Goal: Task Accomplishment & Management: Manage account settings

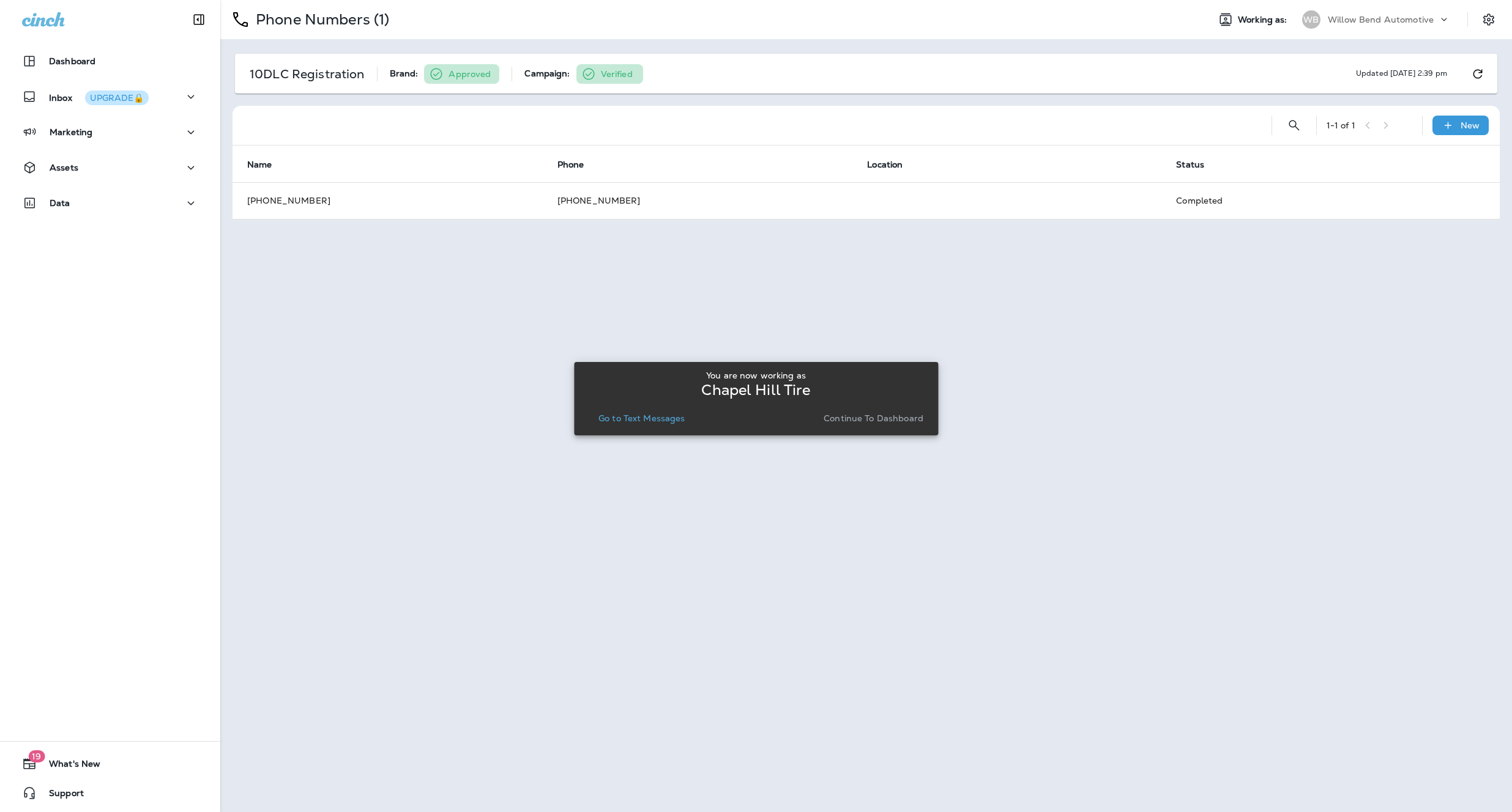
drag, startPoint x: 641, startPoint y: 203, endPoint x: 585, endPoint y: 203, distance: 56.0
click at [585, 203] on div "You are now working as Chapel Hill Tire Go to Text Messages Continue to Dashboa…" at bounding box center [756, 399] width 364 height 798
drag, startPoint x: 637, startPoint y: 199, endPoint x: 581, endPoint y: 200, distance: 56.0
click at [585, 200] on div "You are now working as Chapel Hill Tire Go to Text Messages Continue to Dashboa…" at bounding box center [756, 399] width 364 height 798
drag, startPoint x: 553, startPoint y: 200, endPoint x: 619, endPoint y: 200, distance: 66.0
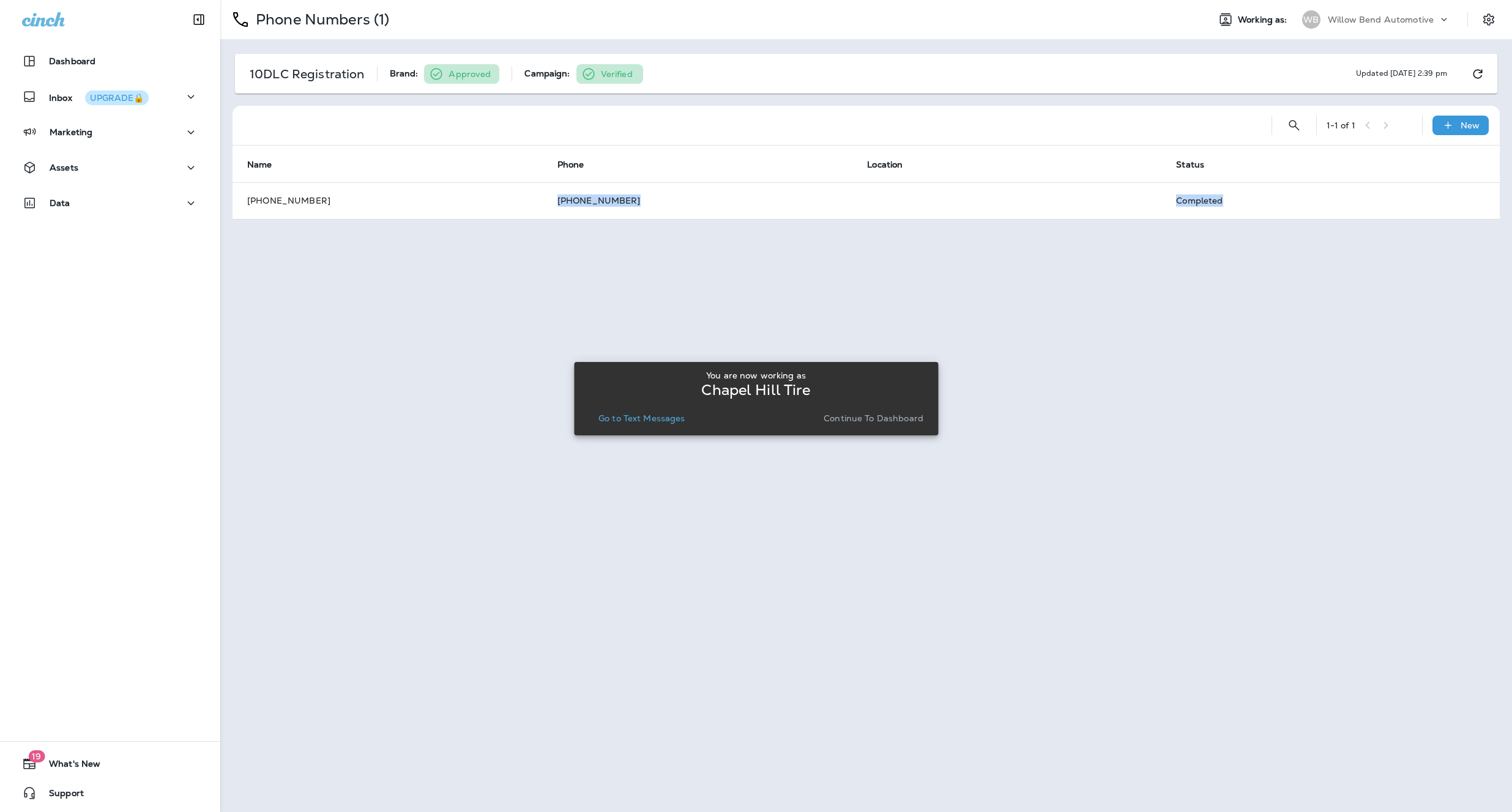
click at [619, 0] on div "Dashboard Inbox UPGRADE🔒 Marketing Assets Data 19 What's New Support Phone Numb…" at bounding box center [756, 0] width 1512 height 0
copy div "[PHONE_NUMBER] Completed"
click at [1496, 19] on button "Settings" at bounding box center [1488, 19] width 22 height 22
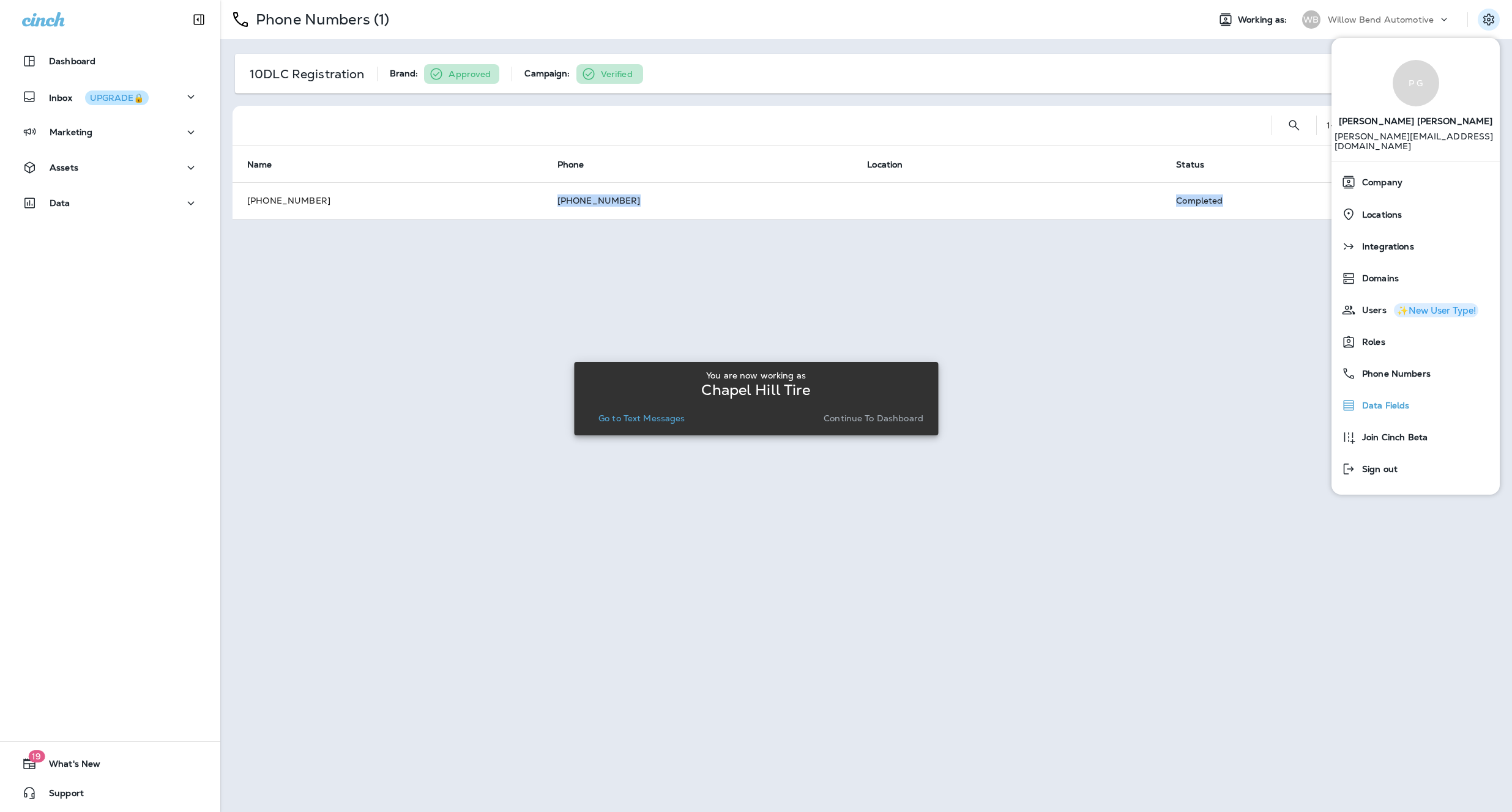
click at [1392, 401] on span "Data Fields" at bounding box center [1382, 406] width 54 height 11
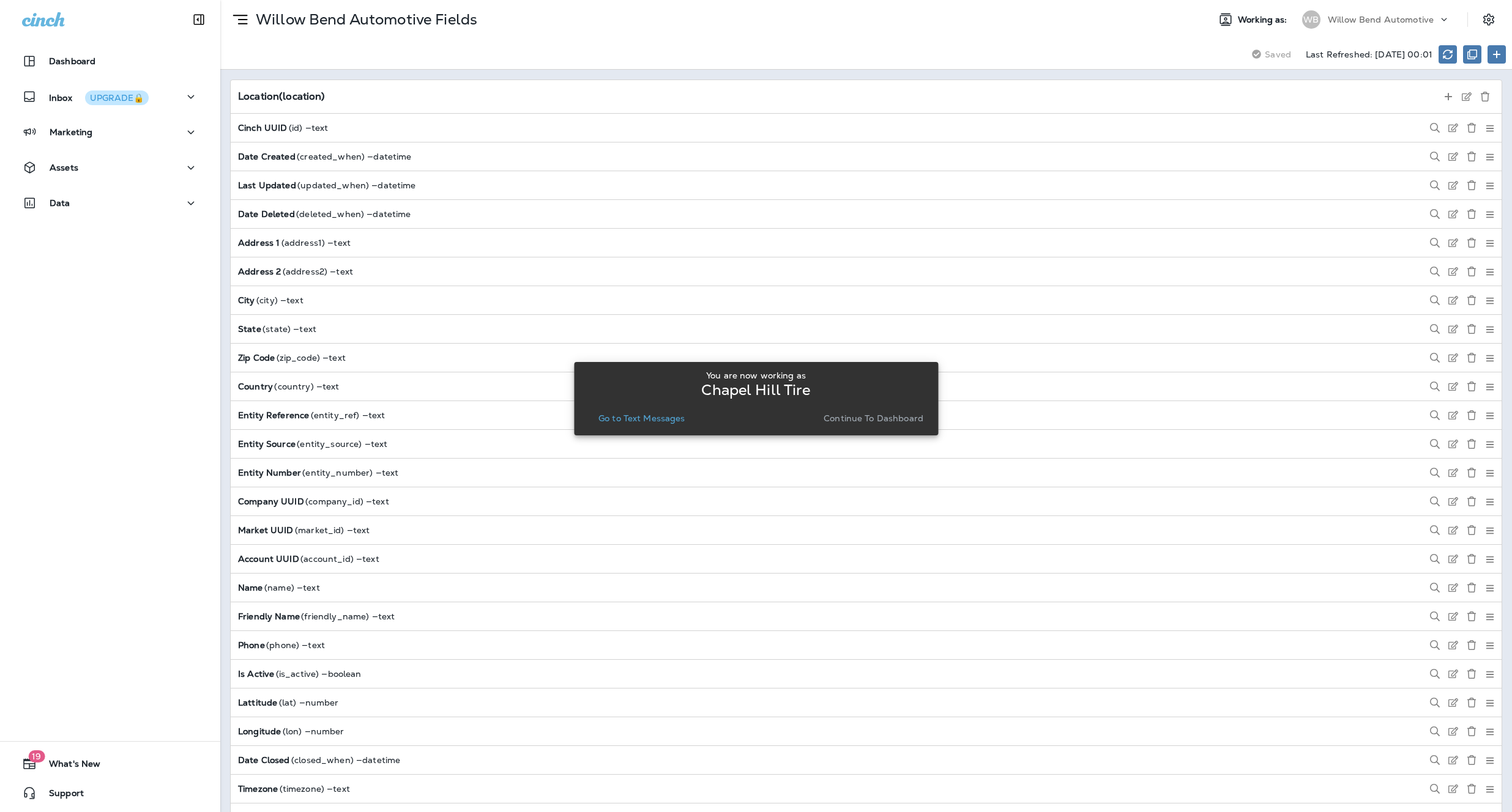
click at [1315, 14] on div "WB" at bounding box center [1311, 19] width 18 height 18
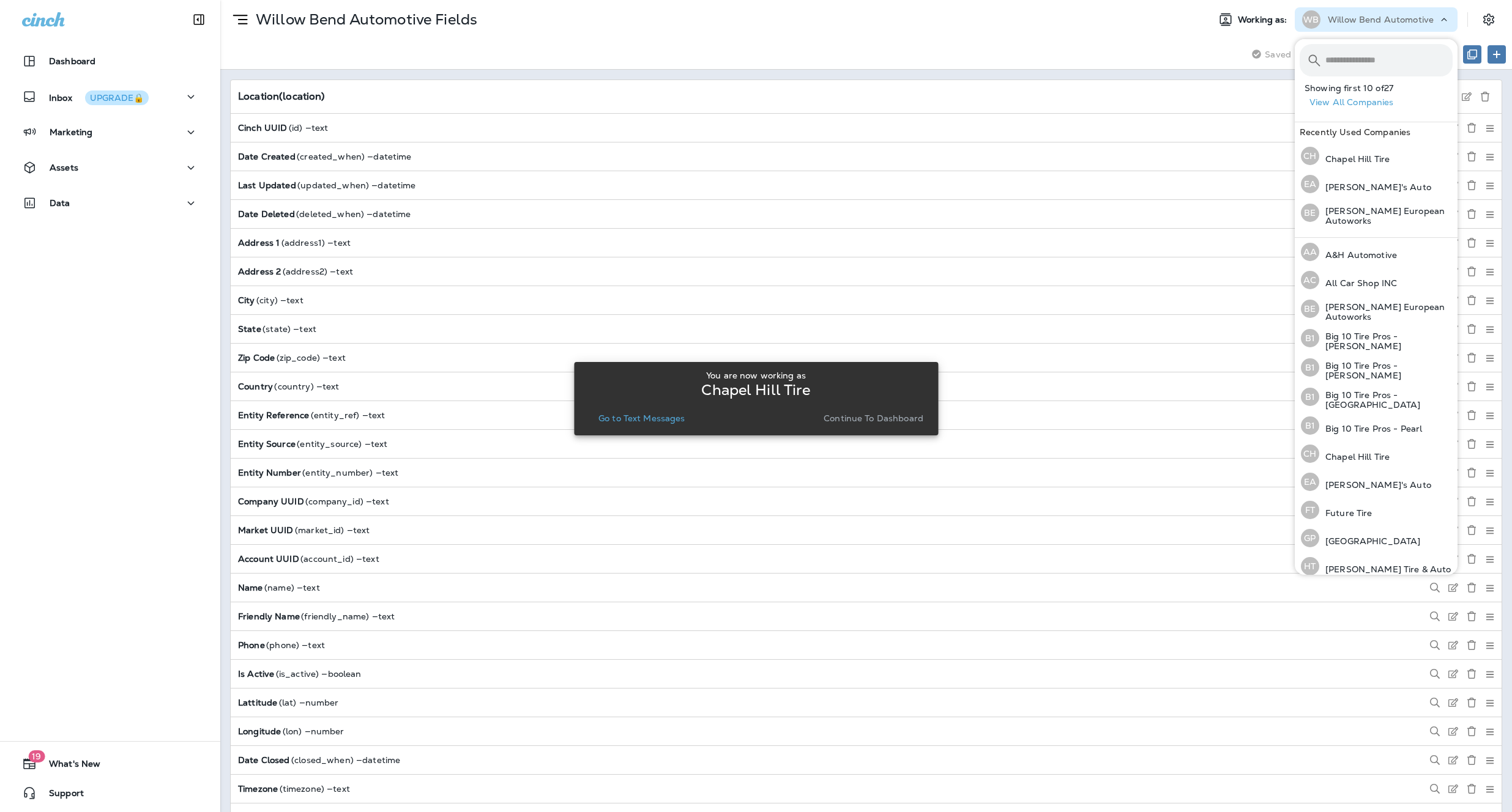
click at [1001, 68] on div "Saving Saved Last Refreshed: [DATE] 00:01" at bounding box center [866, 54] width 1291 height 31
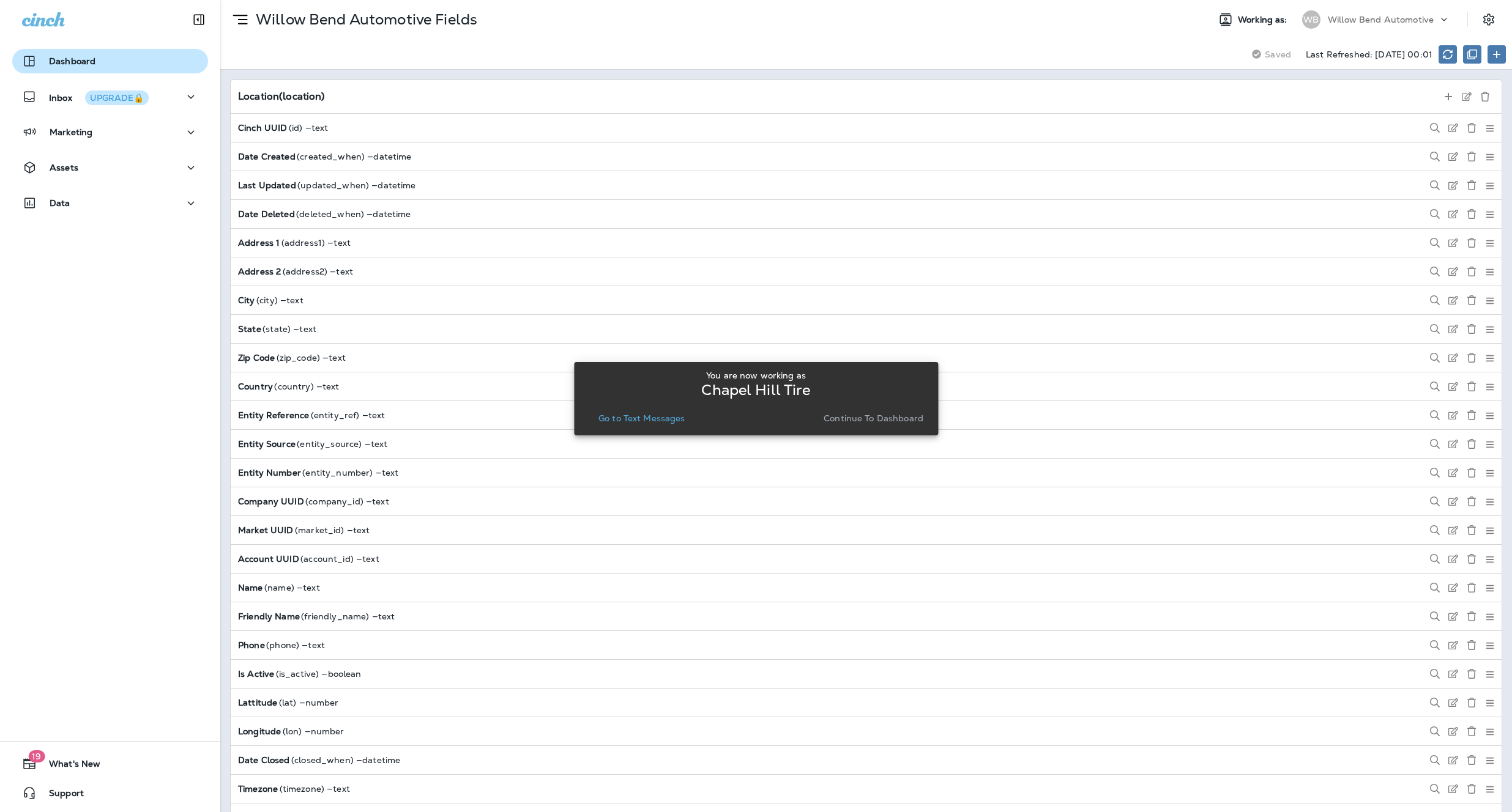
click at [91, 57] on p "Dashboard" at bounding box center [72, 61] width 47 height 10
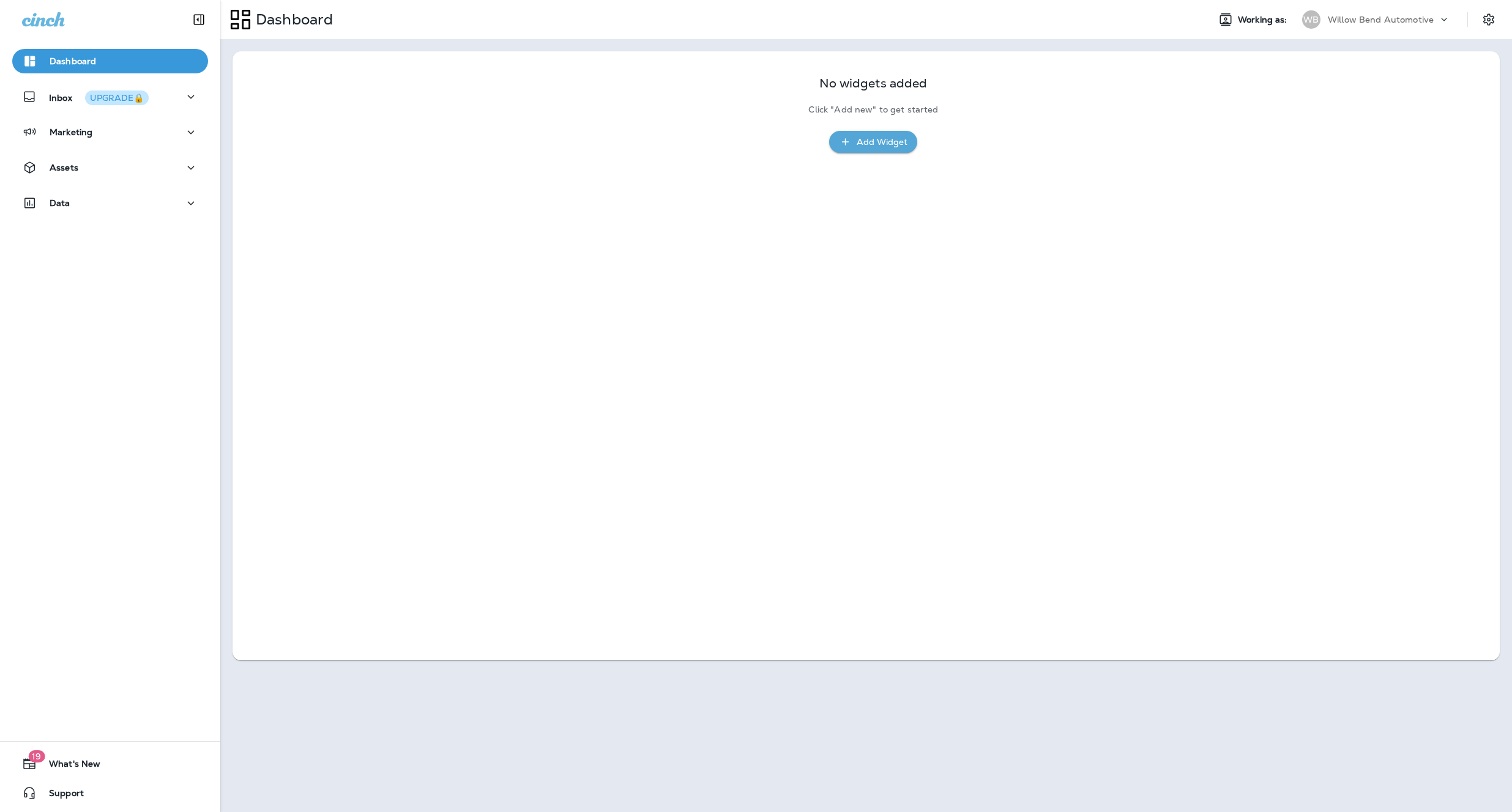
click at [1378, 23] on p "Willow Bend Automotive" at bounding box center [1380, 19] width 105 height 10
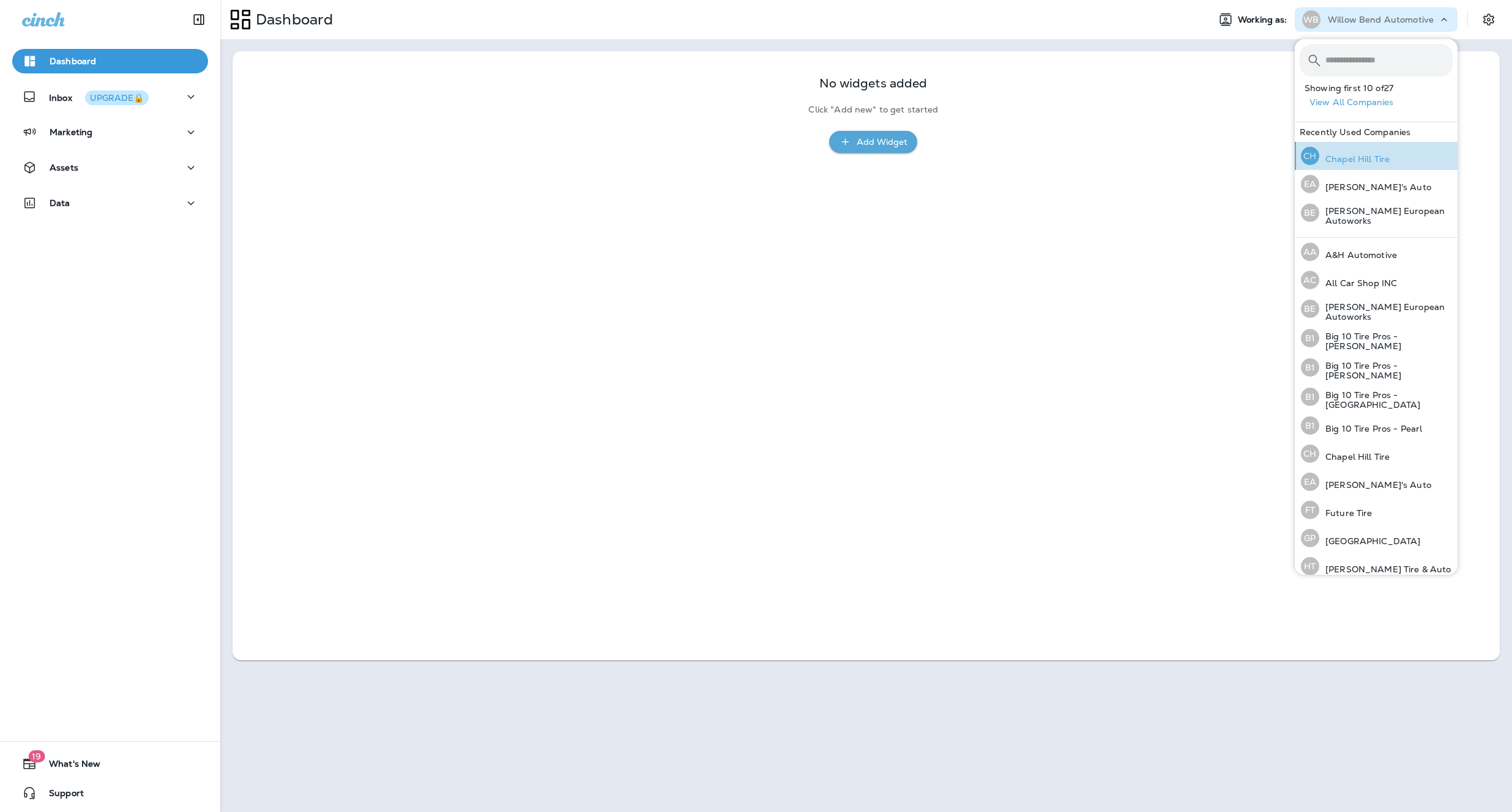
click at [1354, 157] on p "Chapel Hill Tire" at bounding box center [1355, 158] width 70 height 10
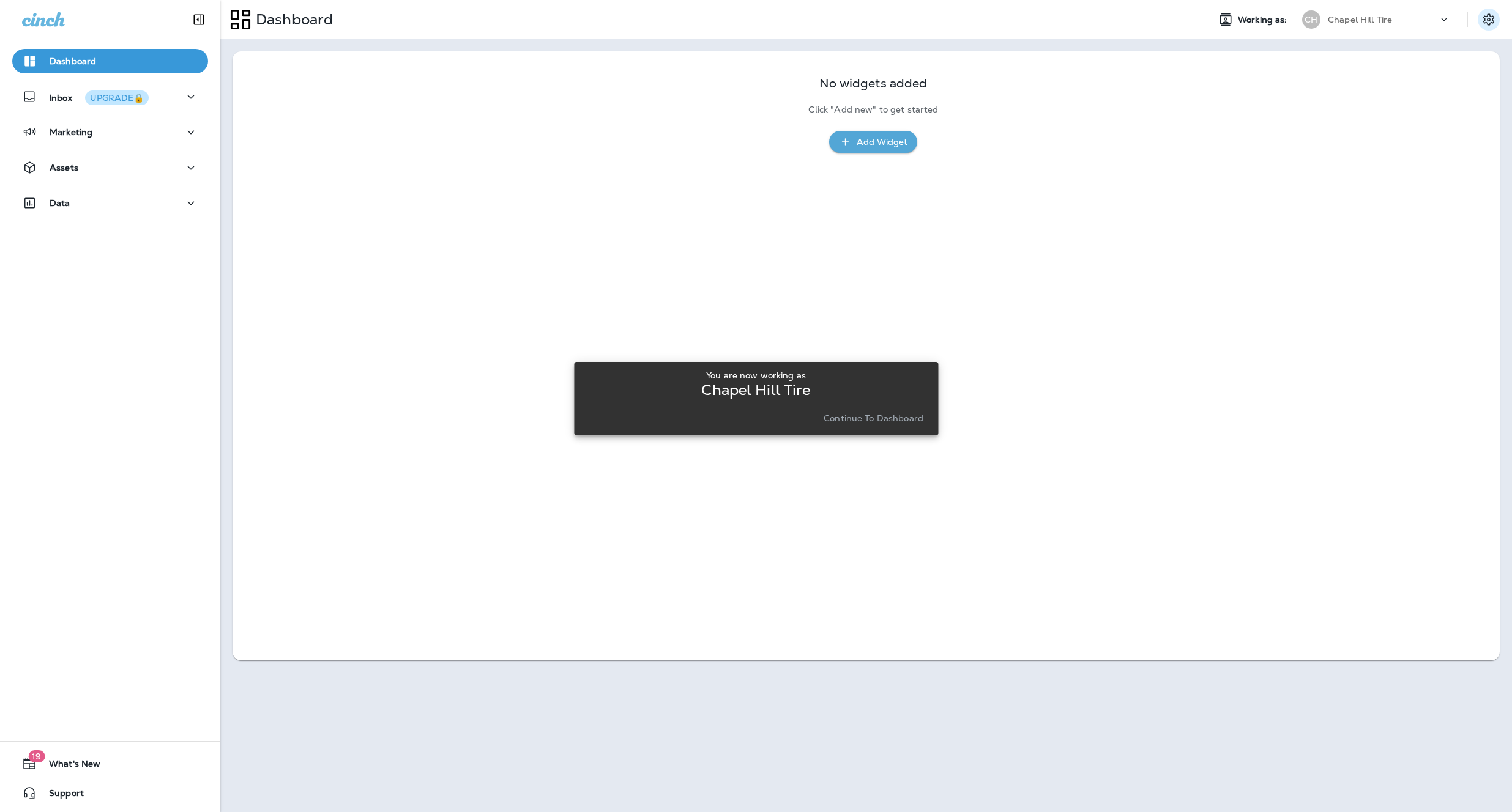
click at [1492, 20] on icon "Settings" at bounding box center [1488, 19] width 15 height 15
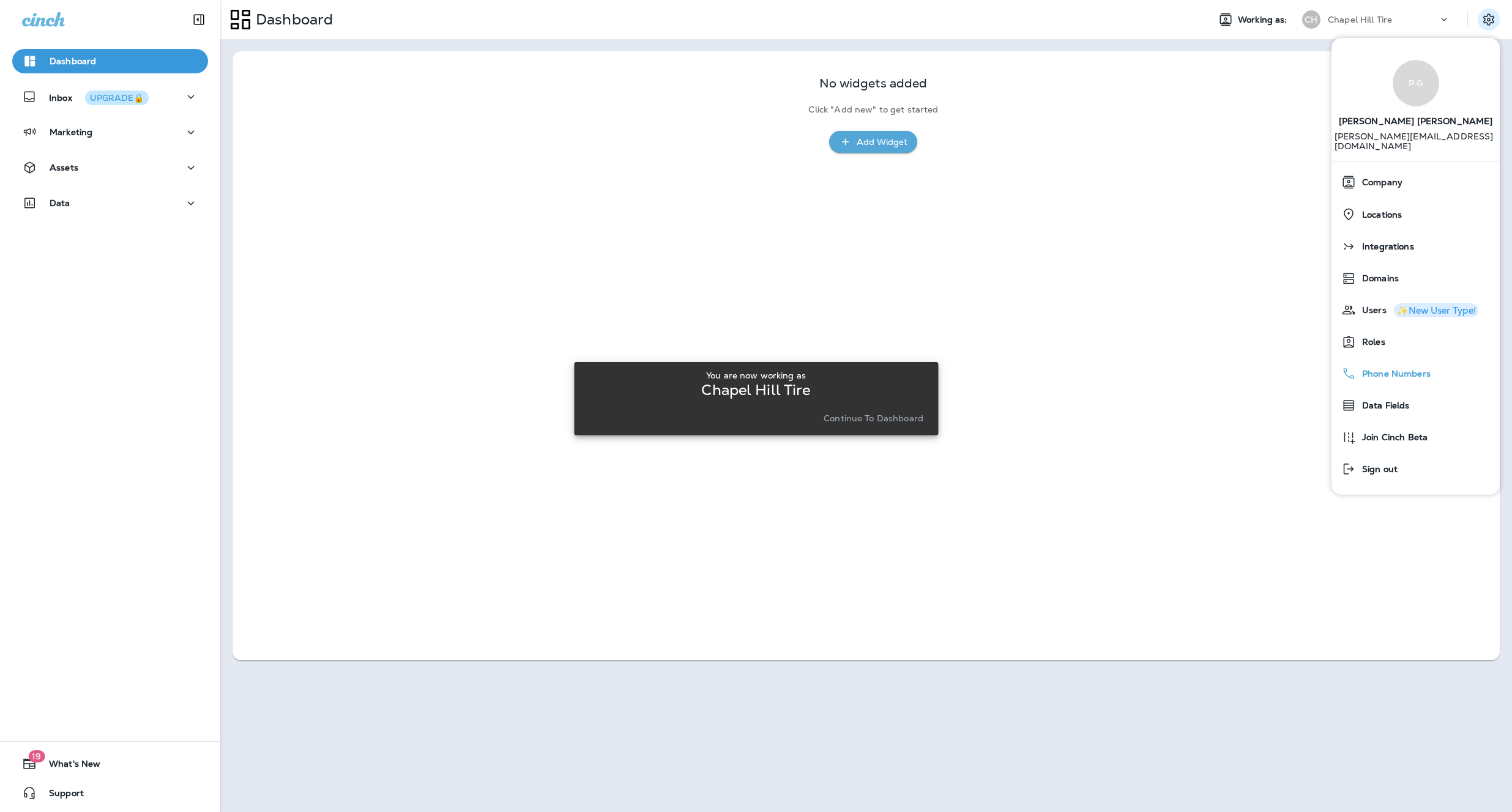
click at [1373, 361] on div "Phone Numbers" at bounding box center [1415, 373] width 158 height 25
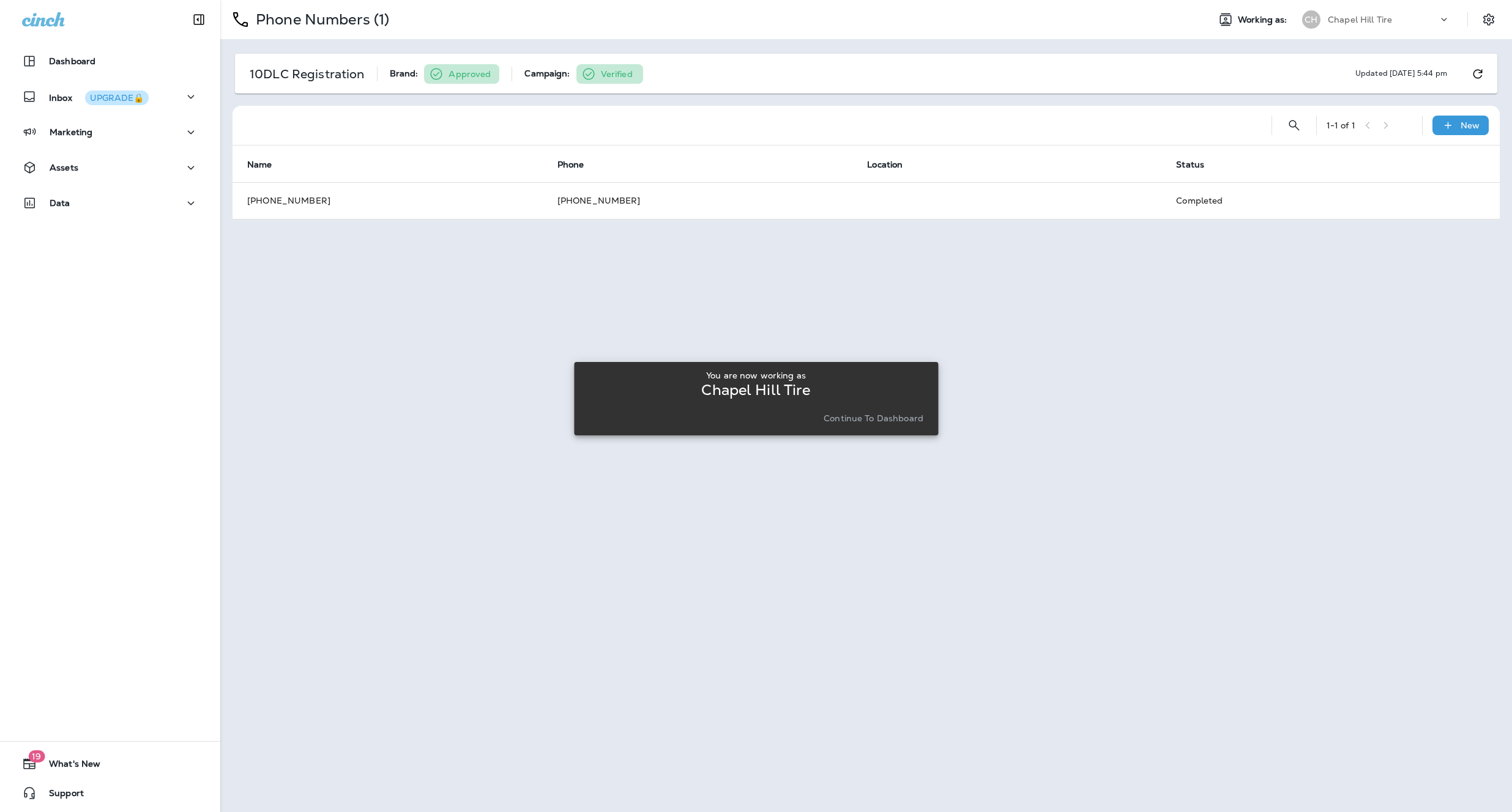
drag, startPoint x: 649, startPoint y: 200, endPoint x: 590, endPoint y: 202, distance: 59.0
click at [585, 203] on div "You are now working as Chapel Hill Tire Continue to Dashboard" at bounding box center [756, 399] width 364 height 798
click at [653, 203] on div "You are now working as Chapel Hill Tire Continue to Dashboard" at bounding box center [756, 399] width 364 height 798
drag, startPoint x: 639, startPoint y: 201, endPoint x: 599, endPoint y: 201, distance: 40.0
click at [598, 202] on div "You are now working as Chapel Hill Tire Continue to Dashboard" at bounding box center [756, 399] width 364 height 798
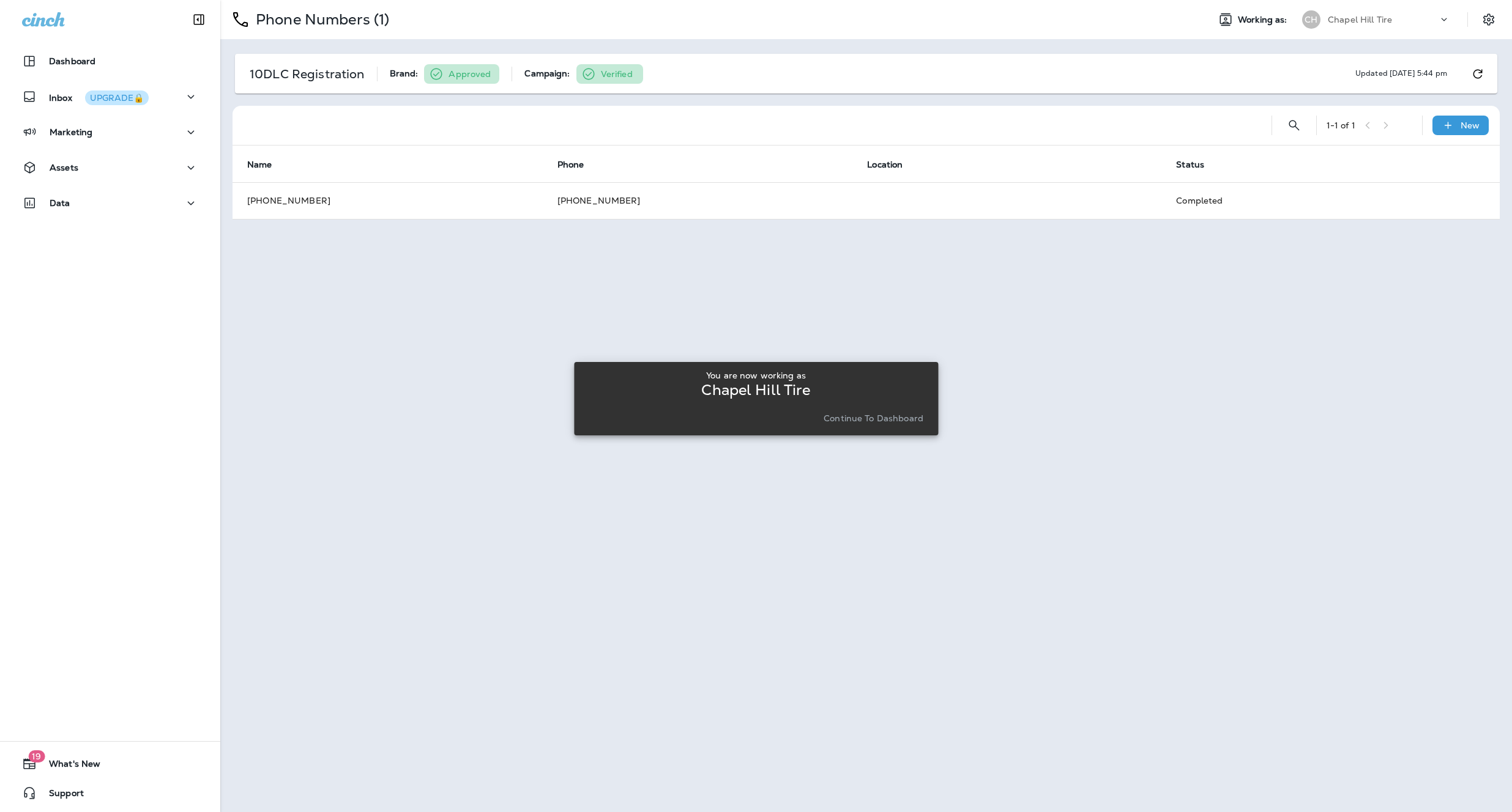
click at [599, 201] on div "You are now working as Chapel Hill Tire Continue to Dashboard" at bounding box center [756, 399] width 364 height 798
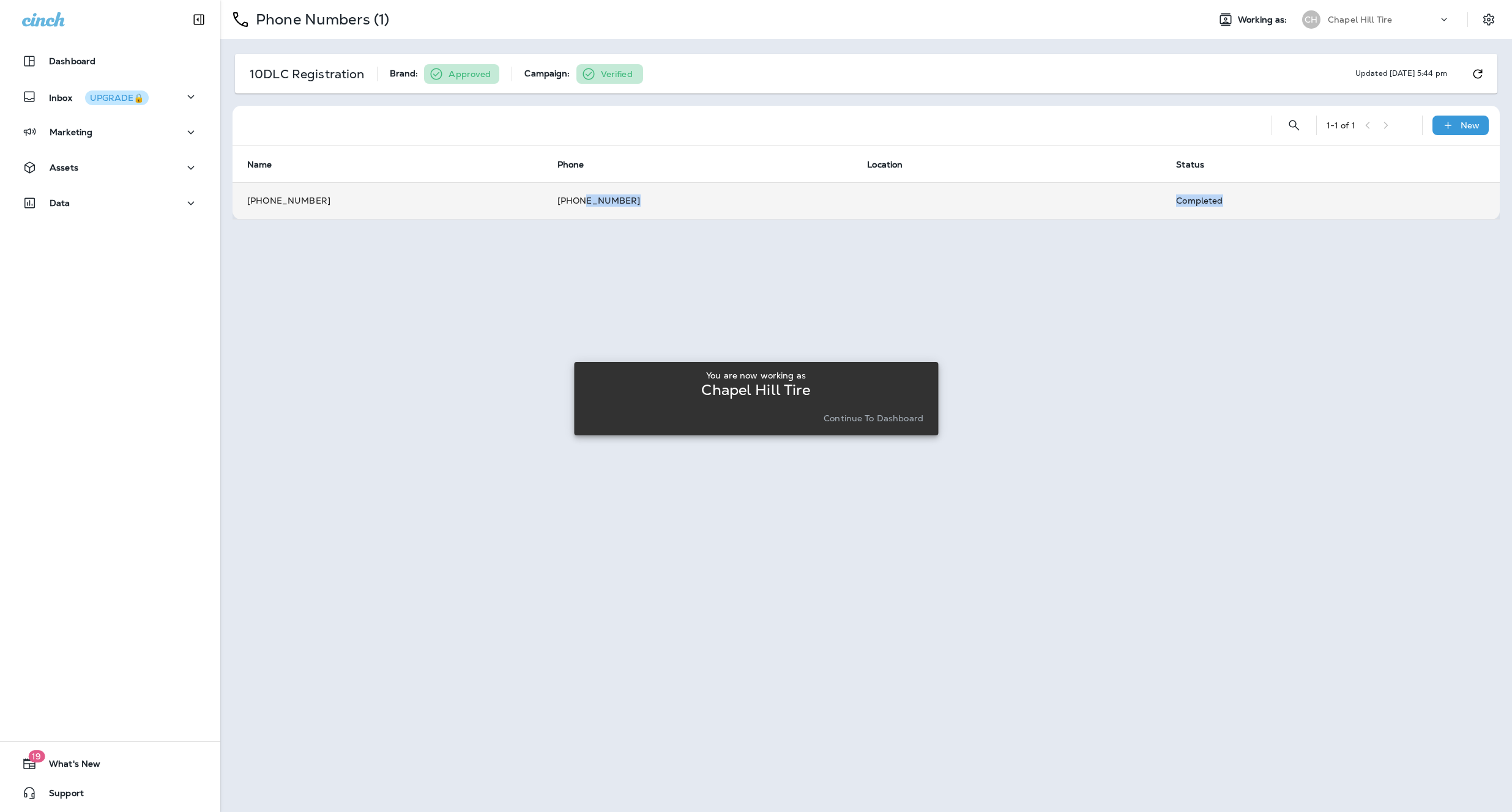
drag, startPoint x: 607, startPoint y: 202, endPoint x: 574, endPoint y: 204, distance: 33.1
click at [574, 0] on div "Dashboard Inbox UPGRADE🔒 Marketing Assets Data 19 What's New Support Phone Numb…" at bounding box center [756, 0] width 1512 height 0
click at [572, 202] on td "+1 (984) 409-9300" at bounding box center [697, 200] width 310 height 37
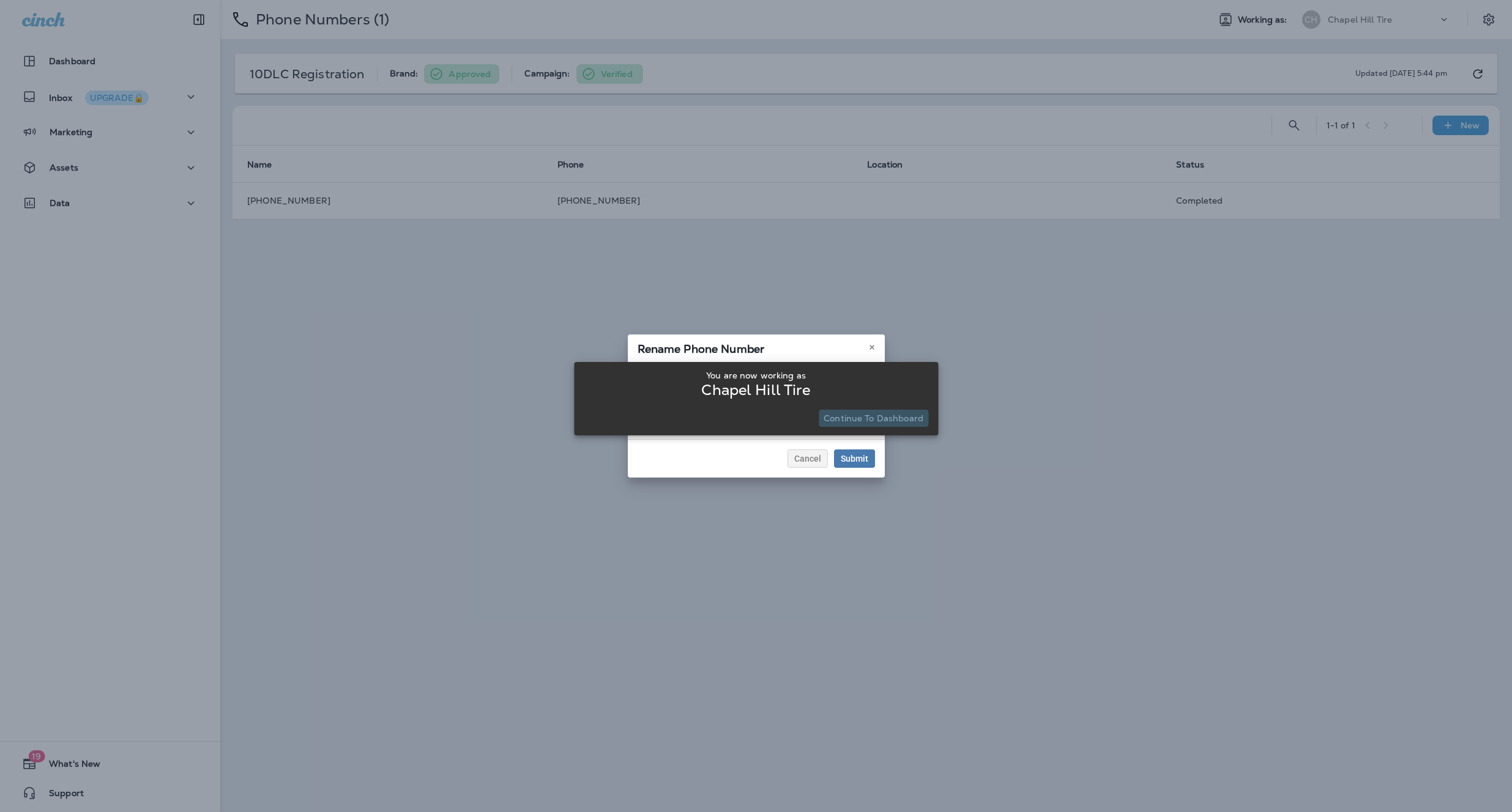
click at [897, 419] on p "Continue to Dashboard" at bounding box center [873, 418] width 99 height 10
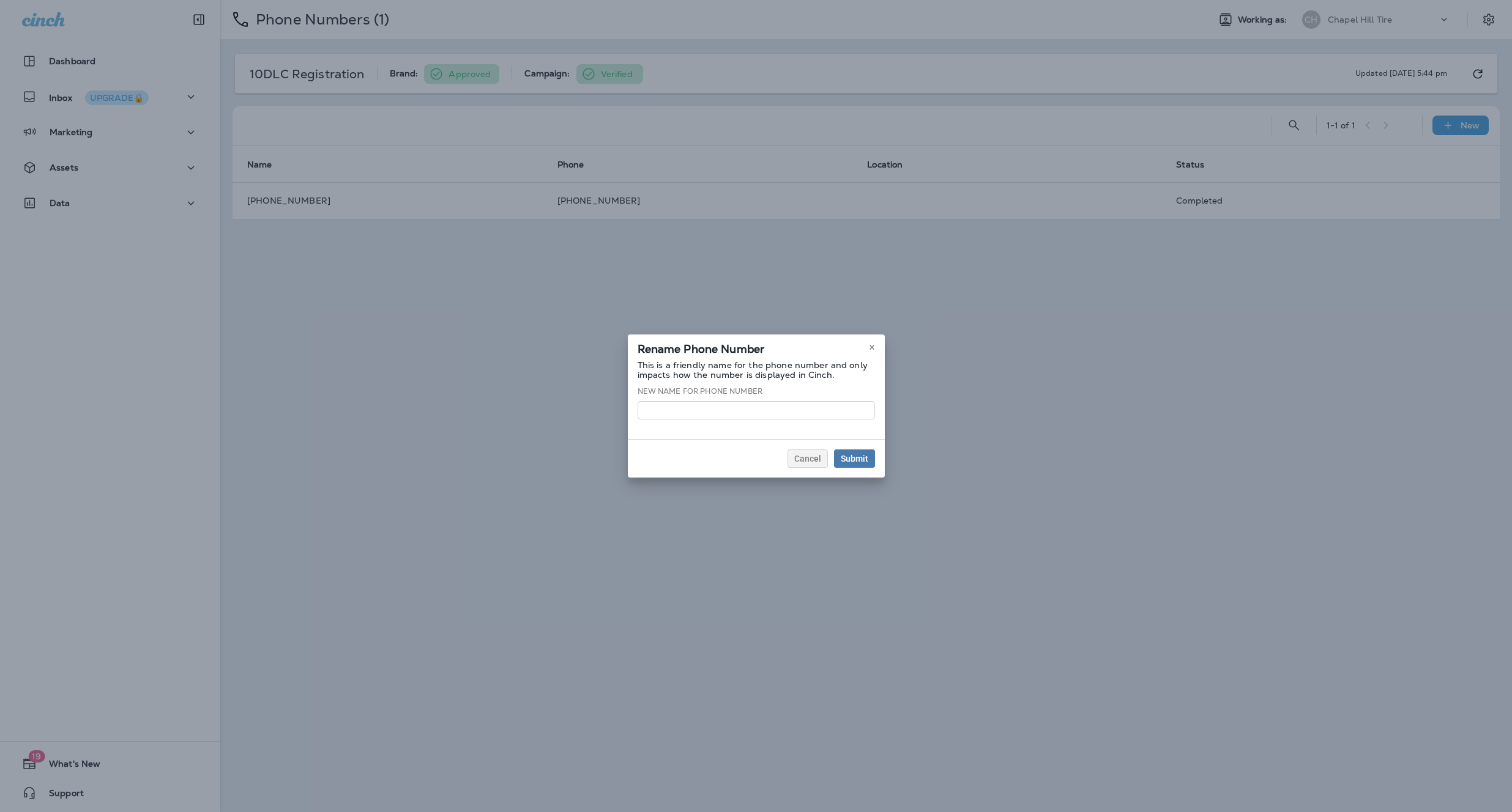
click at [658, 199] on div "Rename Phone Number This is a friendly name for the phone number and only impac…" at bounding box center [756, 406] width 1512 height 812
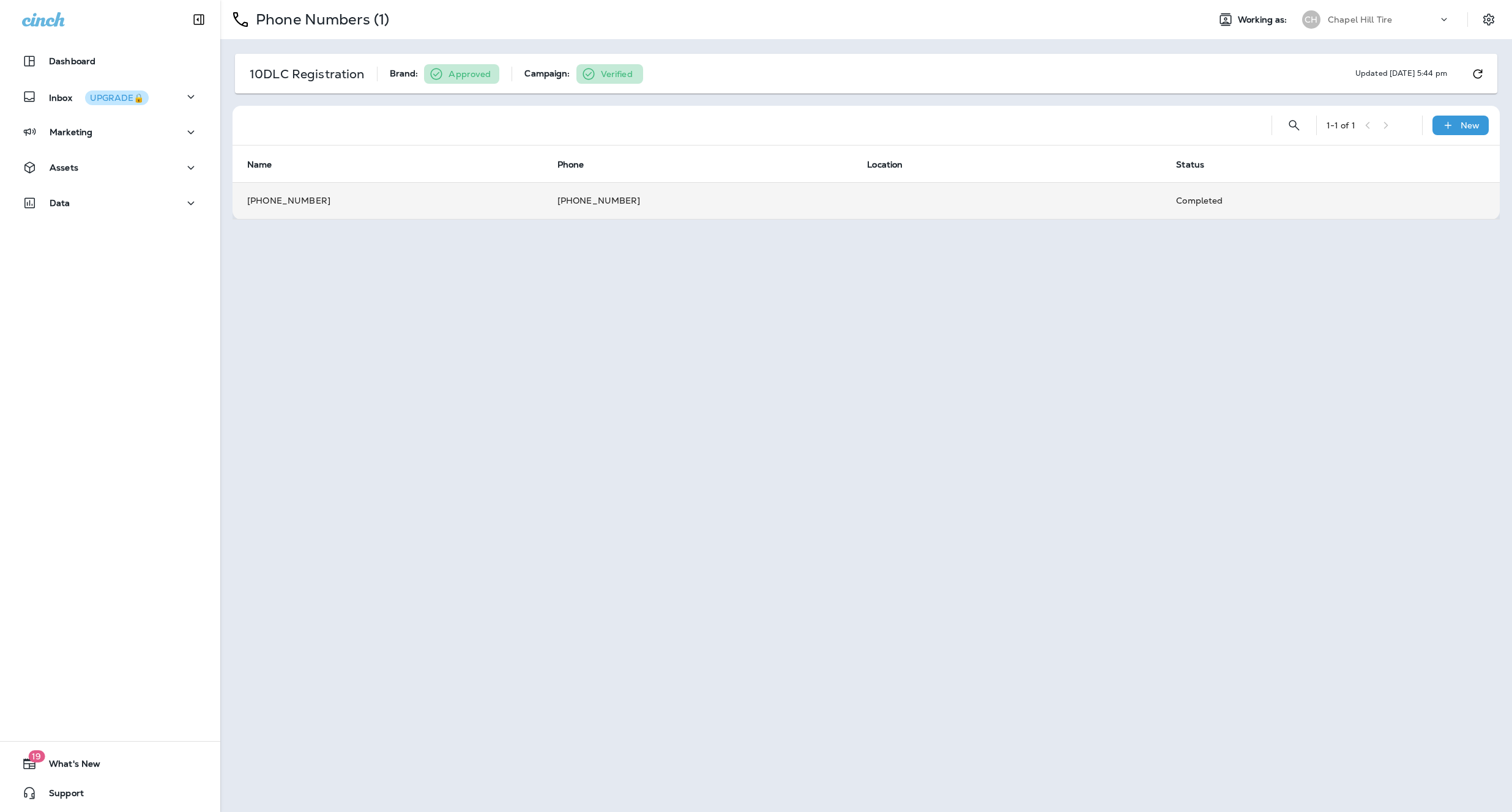
drag, startPoint x: 640, startPoint y: 200, endPoint x: 559, endPoint y: 200, distance: 81.0
click at [559, 200] on td "+1 (984) 409-9300" at bounding box center [697, 200] width 310 height 37
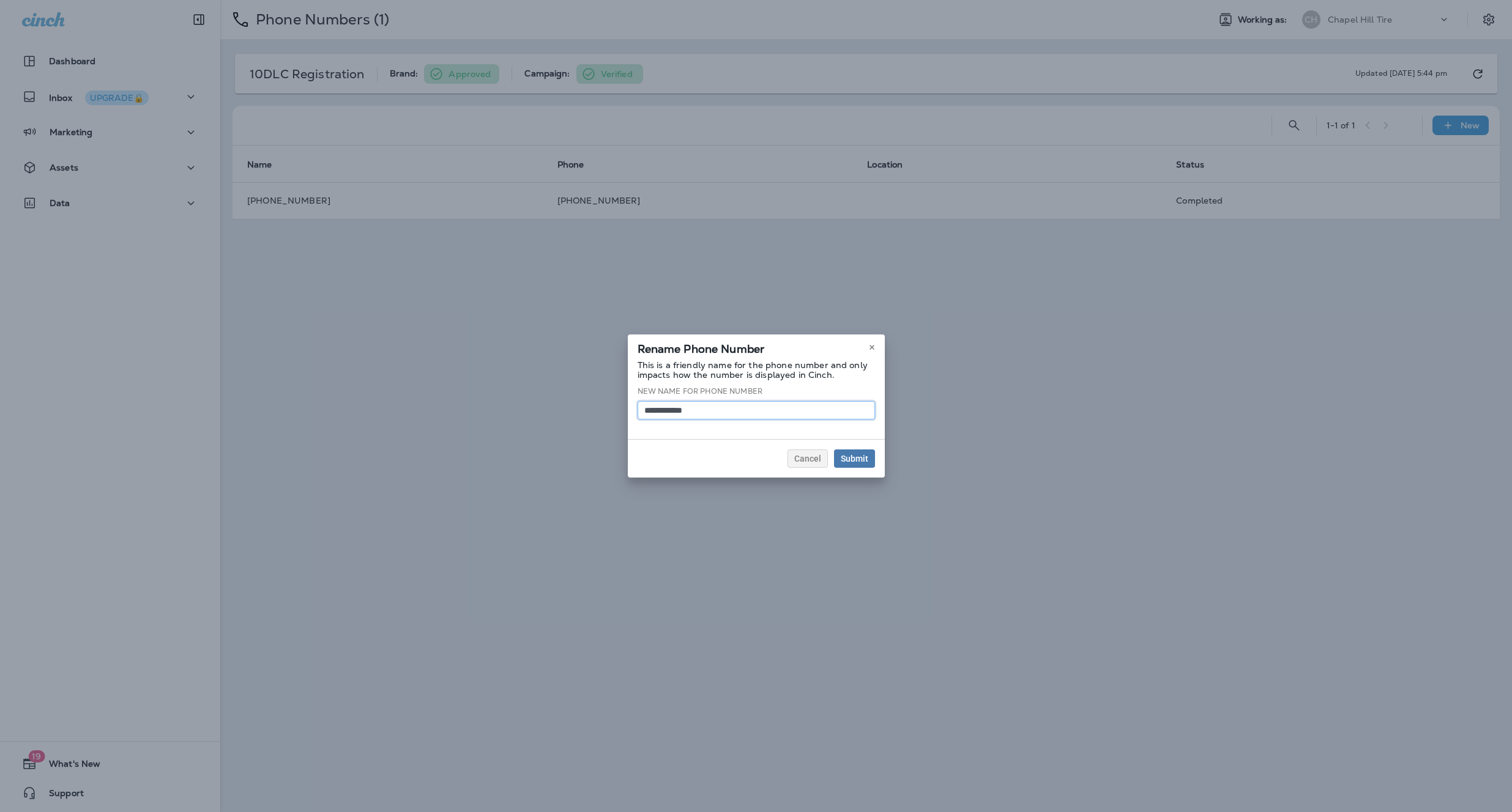
drag, startPoint x: 730, startPoint y: 414, endPoint x: 617, endPoint y: 405, distance: 113.4
click at [617, 405] on div "**********" at bounding box center [756, 406] width 1512 height 812
click at [1358, 218] on div "Rename Phone Number This is a friendly name for the phone number and only impac…" at bounding box center [756, 406] width 1512 height 812
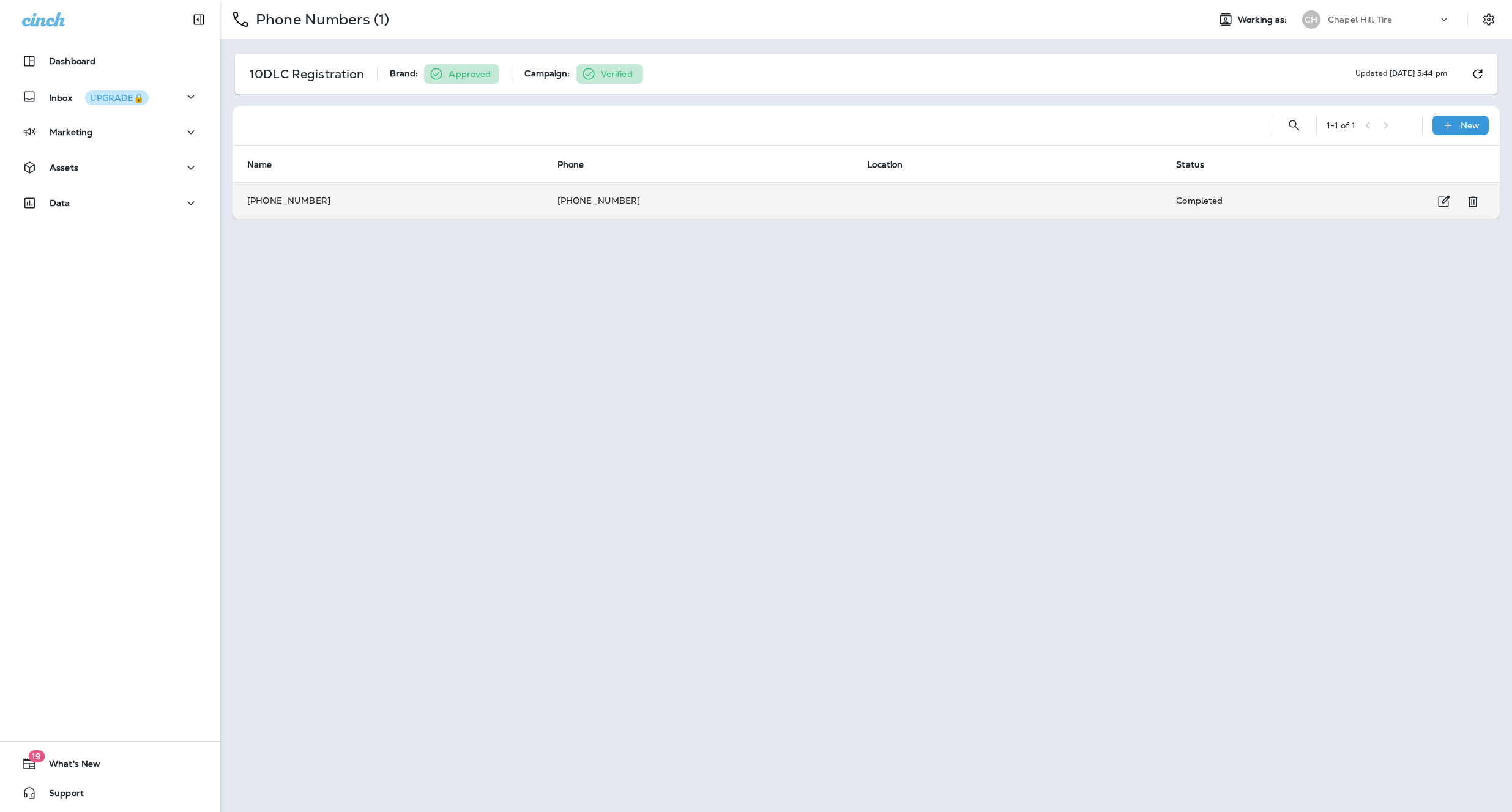
drag, startPoint x: 651, startPoint y: 203, endPoint x: 558, endPoint y: 202, distance: 93.0
click at [558, 202] on td "+1 (984) 409-9300" at bounding box center [697, 200] width 310 height 37
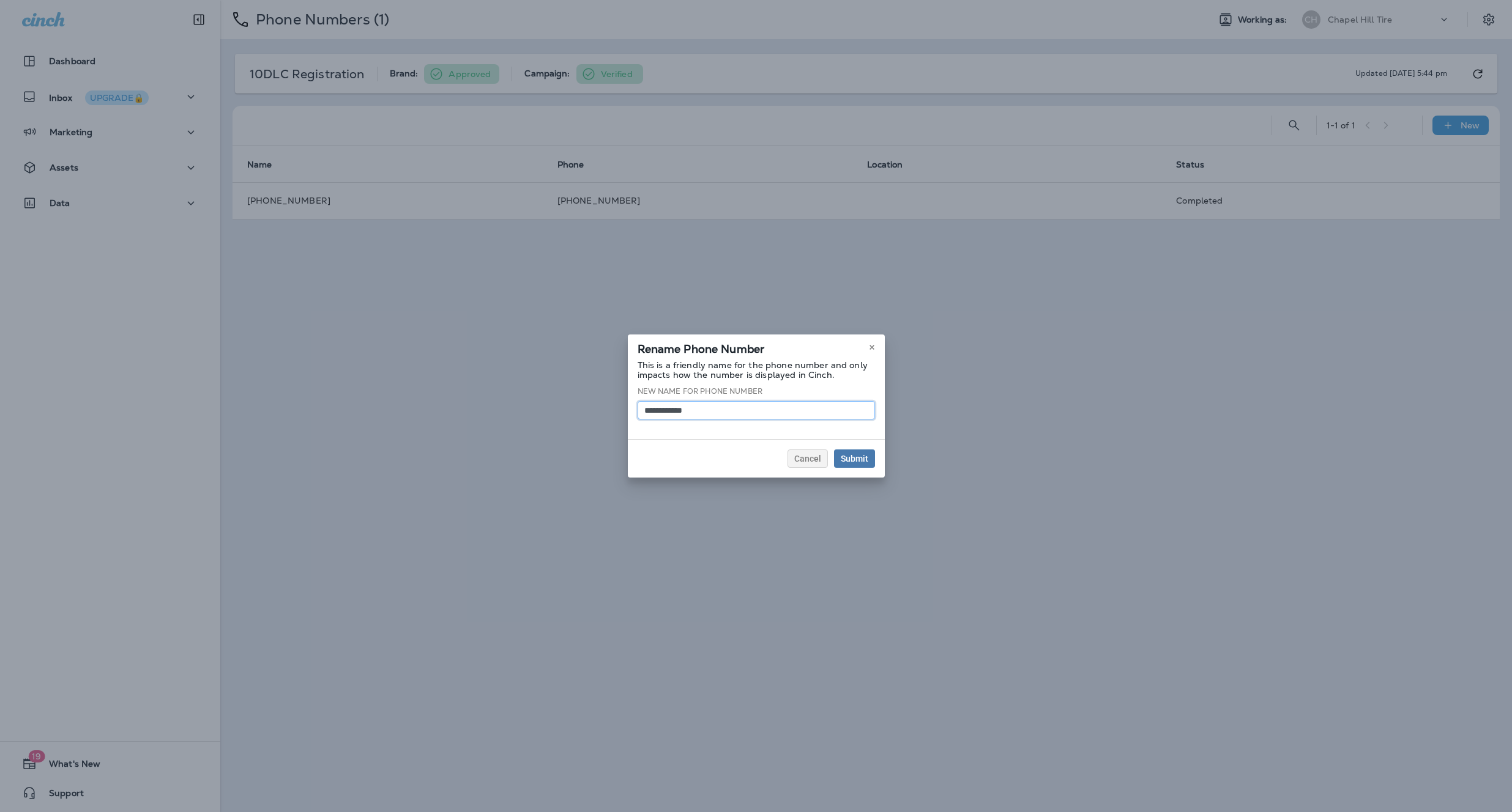
click at [706, 409] on input "**********" at bounding box center [756, 410] width 237 height 18
